Goal: Task Accomplishment & Management: Manage account settings

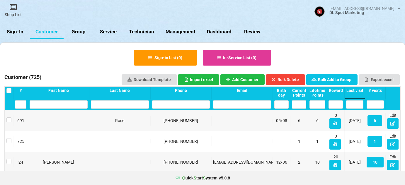
select select "25"
click at [17, 33] on link "Sign-In" at bounding box center [15, 32] width 30 height 14
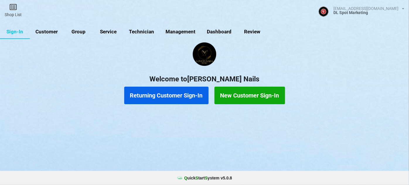
click at [47, 32] on link "Customer" at bounding box center [47, 32] width 34 height 14
select select "25"
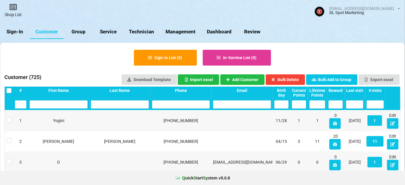
click at [14, 13] on link "Shop List" at bounding box center [13, 10] width 26 height 21
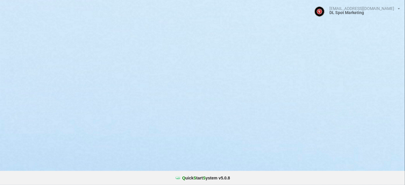
select select "25"
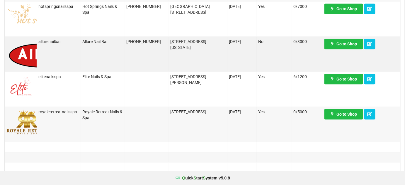
scroll to position [462, 0]
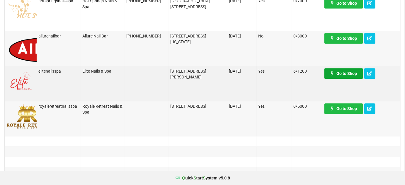
click at [335, 76] on link "Go to Shop" at bounding box center [344, 73] width 39 height 11
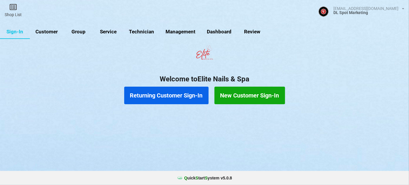
click at [51, 33] on link "Customer" at bounding box center [47, 32] width 34 height 14
select select "25"
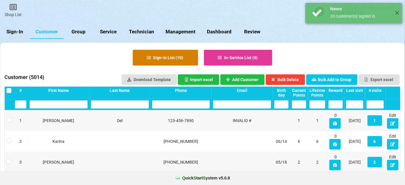
click at [171, 57] on button "Sign-in List ( 10 )" at bounding box center [165, 58] width 65 height 16
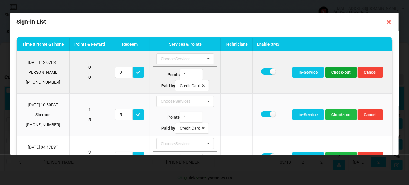
click at [339, 73] on button "Check-out" at bounding box center [341, 72] width 32 height 11
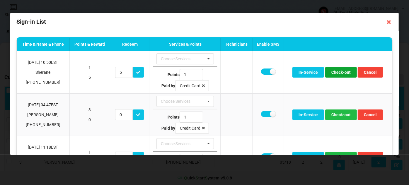
click at [339, 73] on button "Check-out" at bounding box center [341, 72] width 32 height 11
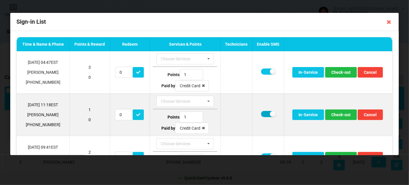
click at [263, 113] on label at bounding box center [268, 114] width 14 height 6
checkbox input "false"
click at [344, 114] on button "Check-out" at bounding box center [341, 115] width 32 height 11
click at [262, 112] on label at bounding box center [268, 114] width 14 height 6
checkbox input "false"
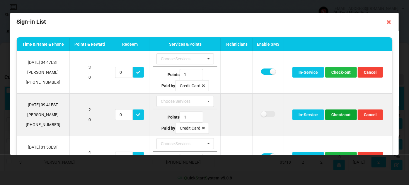
click at [340, 115] on button "Check-out" at bounding box center [341, 115] width 32 height 11
click at [339, 115] on button "Check-out" at bounding box center [341, 115] width 32 height 11
click at [262, 113] on label at bounding box center [268, 114] width 14 height 6
checkbox input "false"
click at [345, 114] on button "Check-out" at bounding box center [341, 115] width 32 height 11
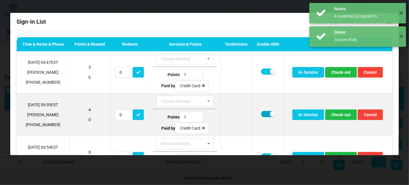
click at [263, 113] on label at bounding box center [268, 114] width 14 height 6
checkbox input "false"
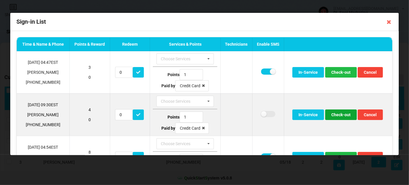
click at [337, 113] on button "Check-out" at bounding box center [341, 115] width 32 height 11
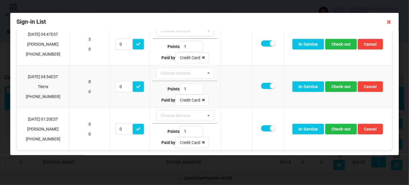
scroll to position [28, 0]
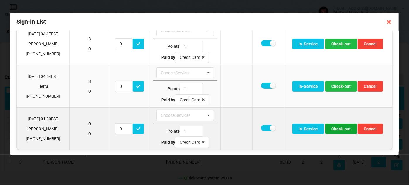
click at [338, 129] on button "Check-out" at bounding box center [341, 129] width 32 height 11
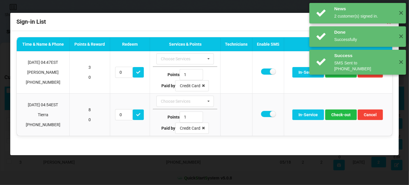
scroll to position [0, 0]
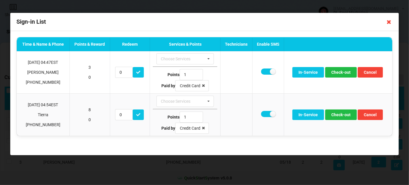
click at [388, 22] on icon at bounding box center [389, 21] width 9 height 9
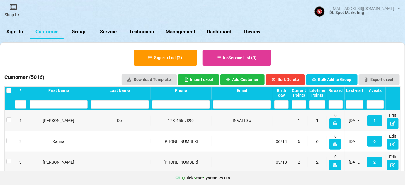
click at [18, 31] on link "Sign-In" at bounding box center [15, 32] width 30 height 14
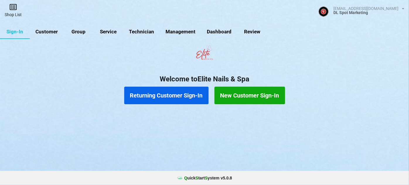
click at [13, 9] on icon at bounding box center [13, 7] width 8 height 7
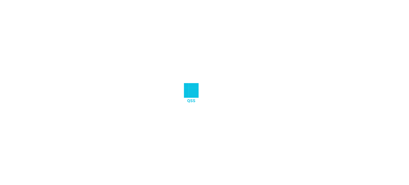
select select "25"
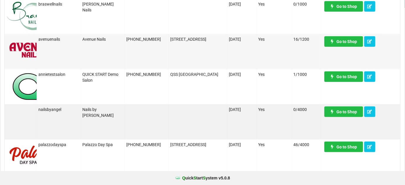
scroll to position [142, 0]
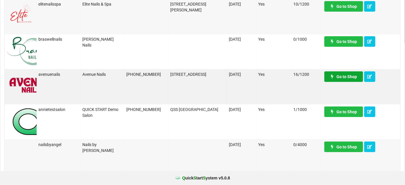
click at [343, 77] on link "Go to Shop" at bounding box center [344, 77] width 39 height 11
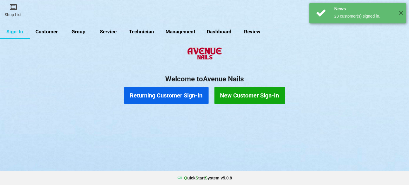
click at [50, 33] on link "Customer" at bounding box center [47, 32] width 34 height 14
select select "25"
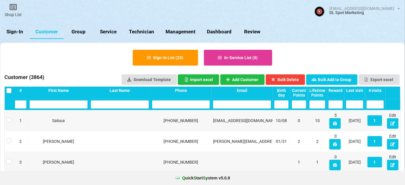
click at [357, 90] on div "Last visit" at bounding box center [354, 90] width 17 height 5
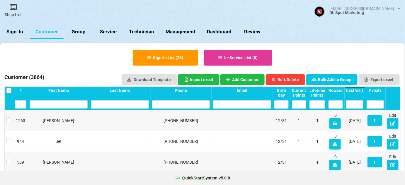
click at [357, 90] on div "Last visit" at bounding box center [354, 90] width 17 height 5
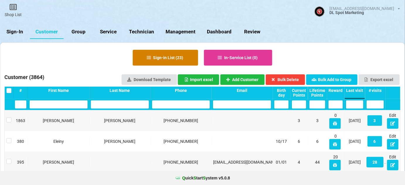
click at [163, 60] on button "Sign-in List ( 23 )" at bounding box center [165, 58] width 65 height 16
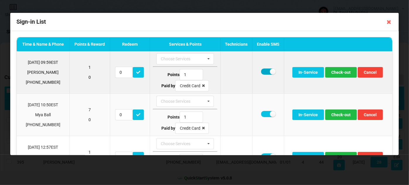
click at [265, 72] on label at bounding box center [268, 72] width 14 height 6
checkbox input "false"
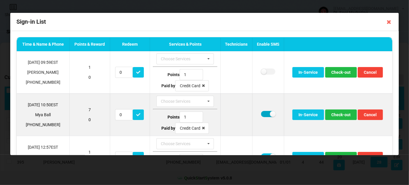
click at [263, 113] on label at bounding box center [268, 114] width 14 height 6
checkbox input "false"
click at [340, 114] on button "Check-out" at bounding box center [341, 115] width 32 height 11
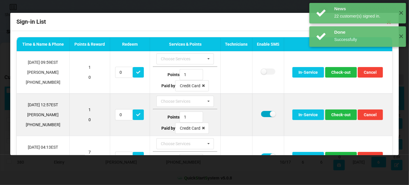
click at [264, 113] on label at bounding box center [268, 114] width 14 height 6
checkbox input "false"
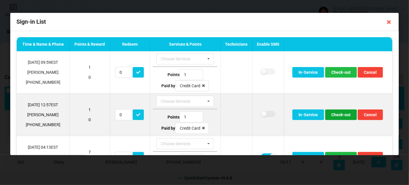
click at [352, 117] on button "Check-out" at bounding box center [341, 115] width 32 height 11
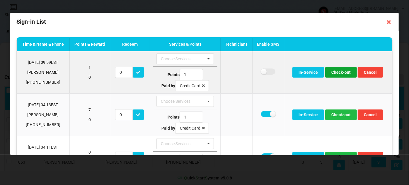
click at [333, 71] on button "Check-out" at bounding box center [341, 72] width 32 height 11
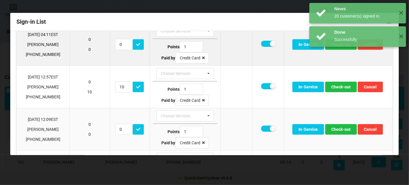
scroll to position [71, 0]
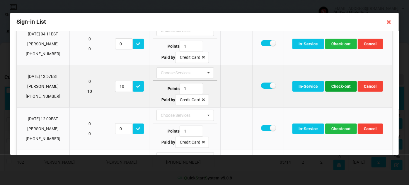
click at [336, 87] on button "Check-out" at bounding box center [341, 86] width 32 height 11
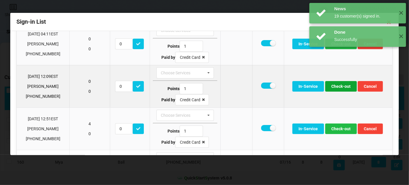
click at [338, 88] on button "Check-out" at bounding box center [341, 86] width 32 height 11
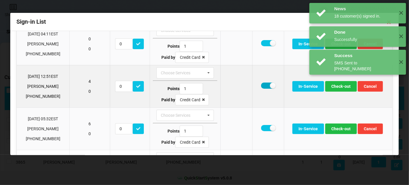
click at [264, 83] on label at bounding box center [268, 86] width 14 height 6
checkbox input "false"
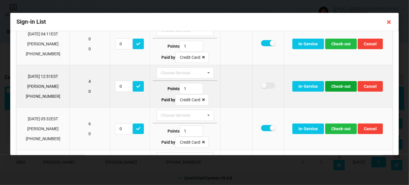
click at [334, 85] on button "Check-out" at bounding box center [341, 86] width 32 height 11
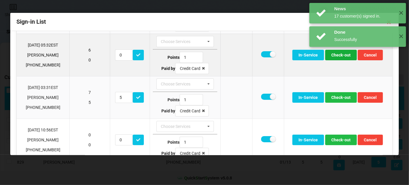
scroll to position [106, 0]
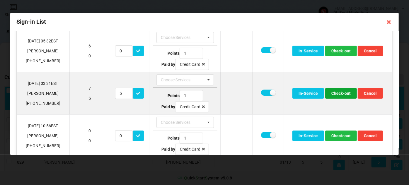
click at [342, 93] on button "Check-out" at bounding box center [341, 93] width 32 height 11
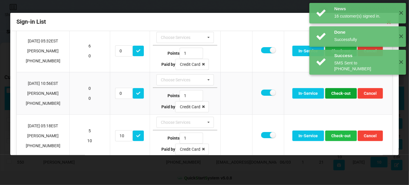
click at [342, 93] on button "Check-out" at bounding box center [341, 93] width 32 height 11
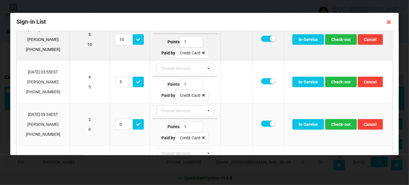
scroll to position [177, 0]
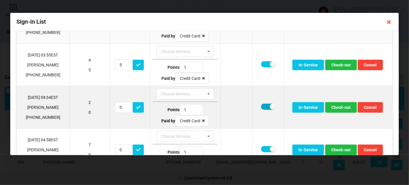
drag, startPoint x: 263, startPoint y: 103, endPoint x: 268, endPoint y: 104, distance: 5.5
click at [263, 104] on label at bounding box center [268, 107] width 14 height 6
checkbox input "false"
click at [335, 105] on button "Check-out" at bounding box center [341, 107] width 32 height 11
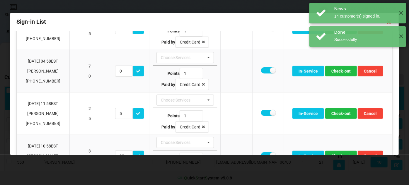
scroll to position [249, 0]
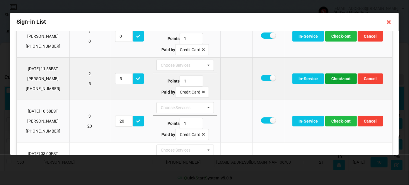
click at [336, 78] on button "Check-out" at bounding box center [341, 79] width 32 height 11
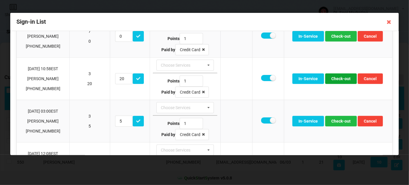
click at [336, 78] on button "Check-out" at bounding box center [341, 79] width 32 height 11
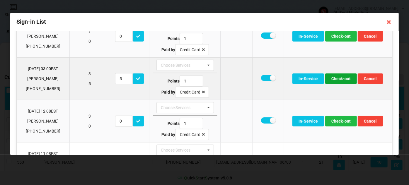
click at [341, 77] on button "Check-out" at bounding box center [341, 79] width 32 height 11
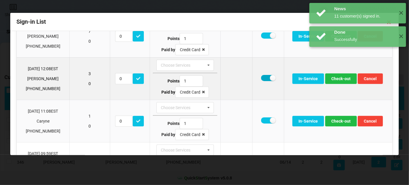
click at [264, 76] on label at bounding box center [268, 78] width 14 height 6
checkbox input "false"
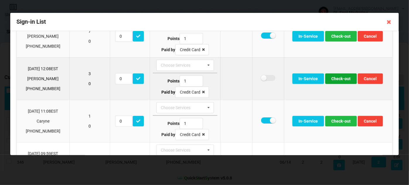
click at [338, 76] on button "Check-out" at bounding box center [341, 79] width 32 height 11
click at [265, 75] on label at bounding box center [268, 78] width 14 height 6
checkbox input "false"
click at [342, 76] on button "Check-out" at bounding box center [341, 79] width 32 height 11
click at [264, 76] on label at bounding box center [268, 78] width 14 height 6
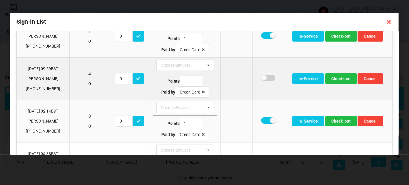
checkbox input "false"
click at [340, 77] on button "Check-out" at bounding box center [341, 79] width 32 height 11
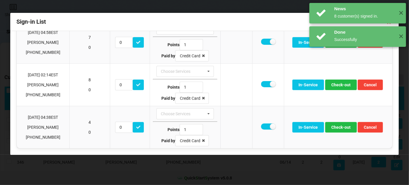
scroll to position [239, 0]
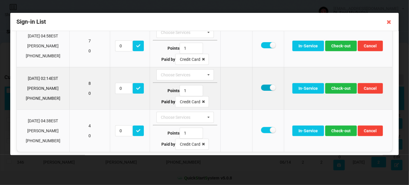
click at [264, 87] on label at bounding box center [268, 88] width 14 height 6
checkbox input "false"
click at [342, 85] on button "Check-out" at bounding box center [341, 88] width 32 height 11
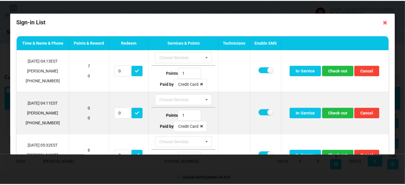
scroll to position [0, 0]
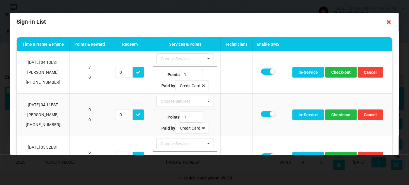
click at [389, 22] on icon at bounding box center [389, 21] width 9 height 9
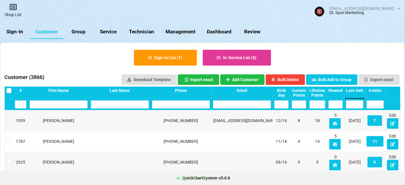
click at [15, 12] on link "Shop List" at bounding box center [13, 10] width 26 height 21
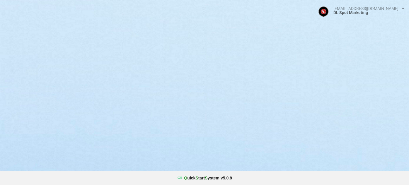
select select "25"
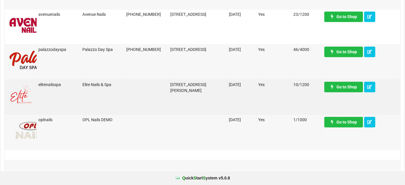
scroll to position [462, 0]
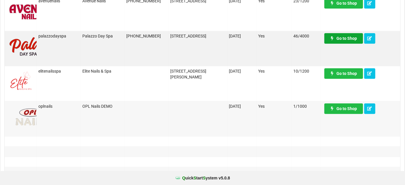
click at [346, 40] on link "Go to Shop" at bounding box center [344, 38] width 39 height 11
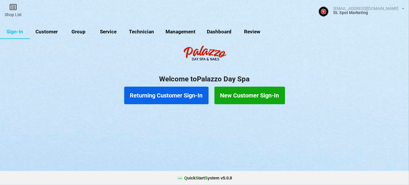
click at [48, 31] on link "Customer" at bounding box center [47, 32] width 34 height 14
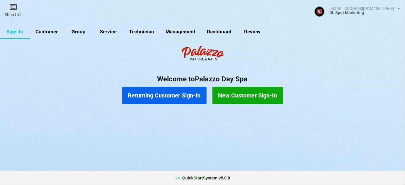
select select "25"
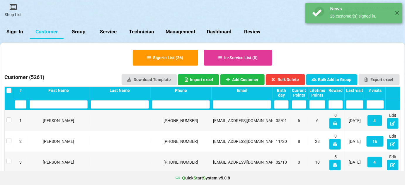
click at [357, 90] on div "Last visit" at bounding box center [354, 90] width 17 height 5
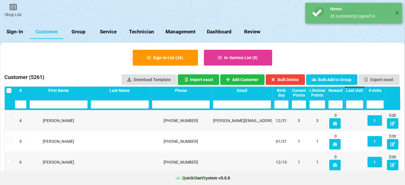
click at [357, 90] on div "Last visit" at bounding box center [354, 90] width 17 height 5
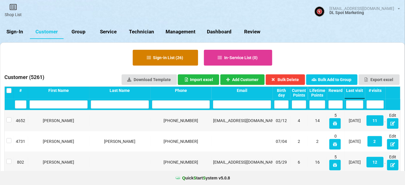
click at [172, 59] on button "Sign-in List ( 26 )" at bounding box center [165, 58] width 65 height 16
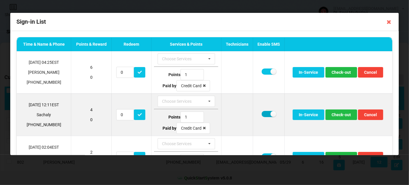
click at [267, 114] on label at bounding box center [269, 114] width 14 height 6
checkbox input "false"
click at [338, 113] on button "Check-out" at bounding box center [342, 115] width 32 height 11
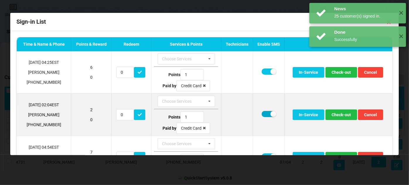
click at [262, 111] on label at bounding box center [269, 114] width 14 height 6
checkbox input "false"
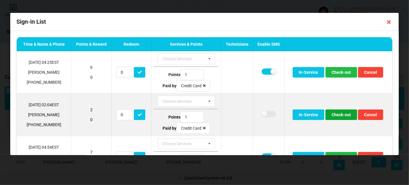
click at [337, 115] on button "Check-out" at bounding box center [342, 115] width 32 height 11
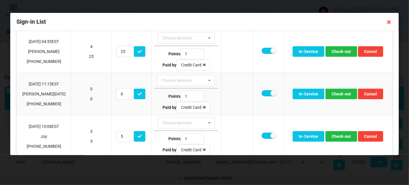
scroll to position [106, 0]
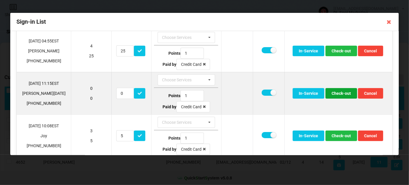
click at [340, 93] on button "Check-out" at bounding box center [342, 93] width 32 height 11
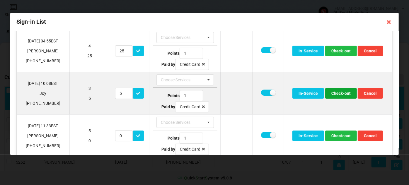
click at [338, 93] on button "Check-out" at bounding box center [341, 93] width 32 height 11
click at [263, 91] on label at bounding box center [268, 93] width 14 height 6
checkbox input "false"
click at [344, 93] on button "Check-out" at bounding box center [341, 93] width 32 height 11
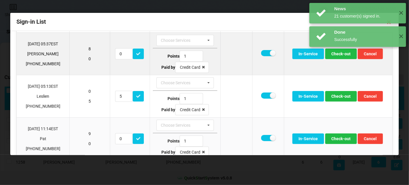
scroll to position [177, 0]
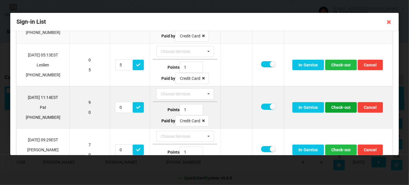
click at [335, 105] on button "Check-out" at bounding box center [341, 107] width 32 height 11
click at [263, 104] on label at bounding box center [268, 107] width 14 height 6
checkbox input "false"
click at [340, 106] on button "Check-out" at bounding box center [341, 107] width 32 height 11
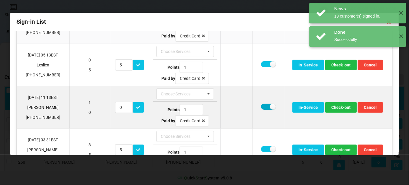
click at [263, 104] on label at bounding box center [268, 107] width 14 height 6
checkbox input "false"
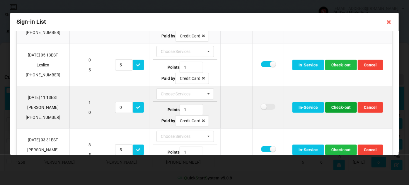
click at [343, 107] on button "Check-out" at bounding box center [341, 107] width 32 height 11
click at [337, 106] on button "Check-out" at bounding box center [341, 107] width 32 height 11
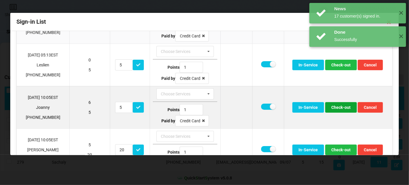
click at [335, 104] on button "Check-out" at bounding box center [341, 107] width 32 height 11
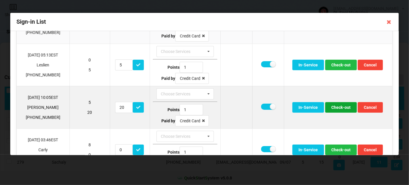
click at [340, 104] on button "Check-out" at bounding box center [341, 107] width 32 height 11
click at [263, 104] on label at bounding box center [268, 107] width 14 height 6
checkbox input "false"
click at [335, 104] on button "Check-out" at bounding box center [341, 107] width 32 height 11
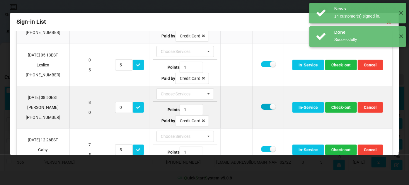
click at [263, 104] on label at bounding box center [268, 107] width 14 height 6
checkbox input "false"
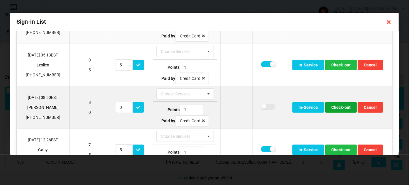
click at [336, 107] on button "Check-out" at bounding box center [341, 107] width 32 height 11
click at [338, 105] on button "Check-out" at bounding box center [341, 107] width 32 height 11
click at [341, 105] on button "Check-out" at bounding box center [341, 107] width 32 height 11
click at [341, 106] on button "Check-out" at bounding box center [341, 107] width 32 height 11
click at [264, 104] on label at bounding box center [268, 107] width 14 height 6
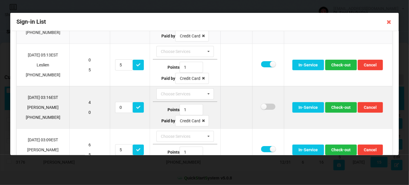
checkbox input "false"
click at [342, 106] on button "Check-out" at bounding box center [341, 107] width 32 height 11
click at [340, 106] on button "Check-out" at bounding box center [341, 107] width 32 height 11
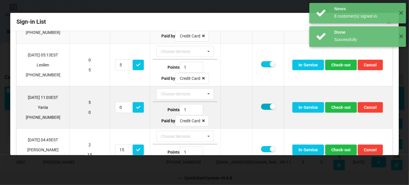
click at [264, 104] on label at bounding box center [268, 107] width 14 height 6
checkbox input "false"
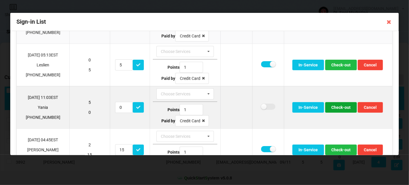
click at [339, 106] on button "Check-out" at bounding box center [341, 107] width 32 height 11
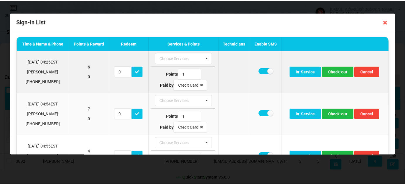
scroll to position [0, 0]
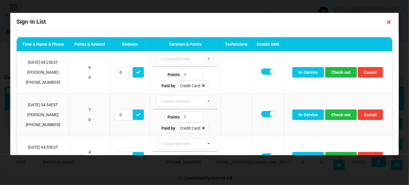
click at [388, 21] on icon at bounding box center [389, 21] width 9 height 9
